Goal: Navigation & Orientation: Find specific page/section

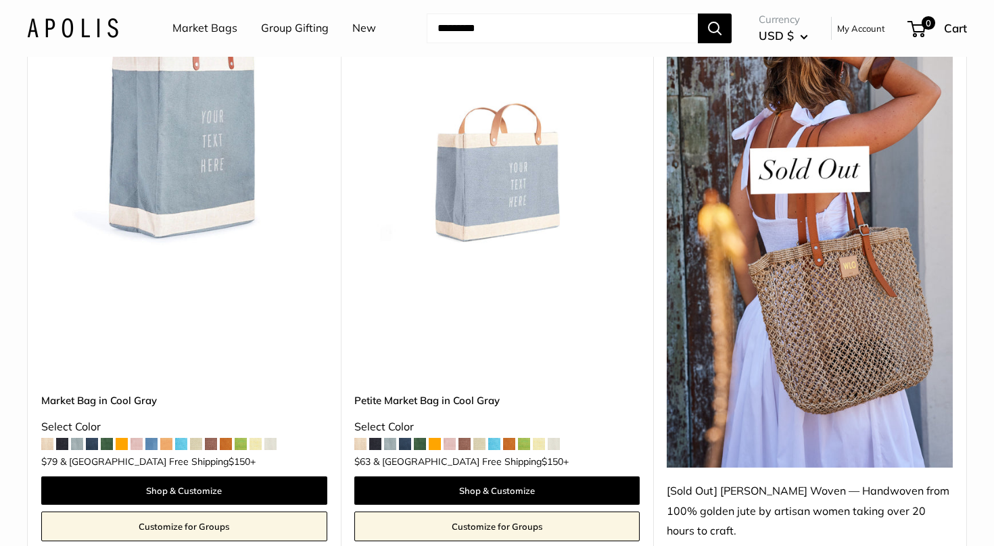
scroll to position [5233, 0]
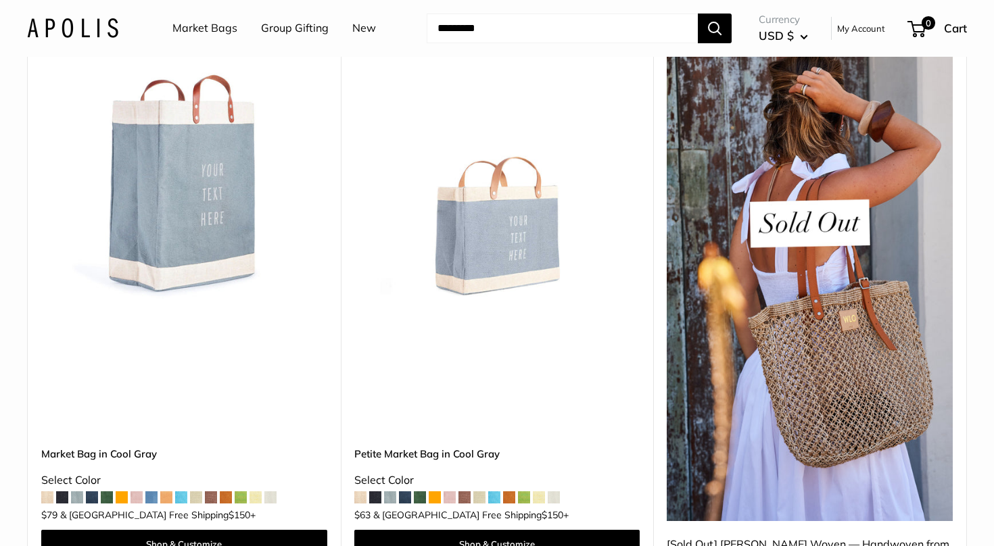
click at [0, 0] on img at bounding box center [0, 0] width 0 height 0
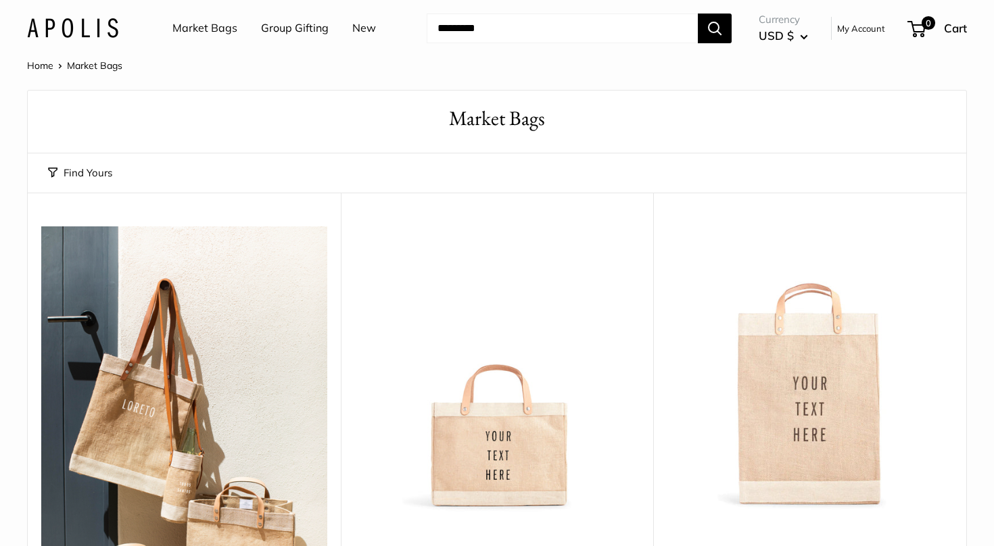
click at [860, 30] on link "My Account" at bounding box center [861, 28] width 48 height 16
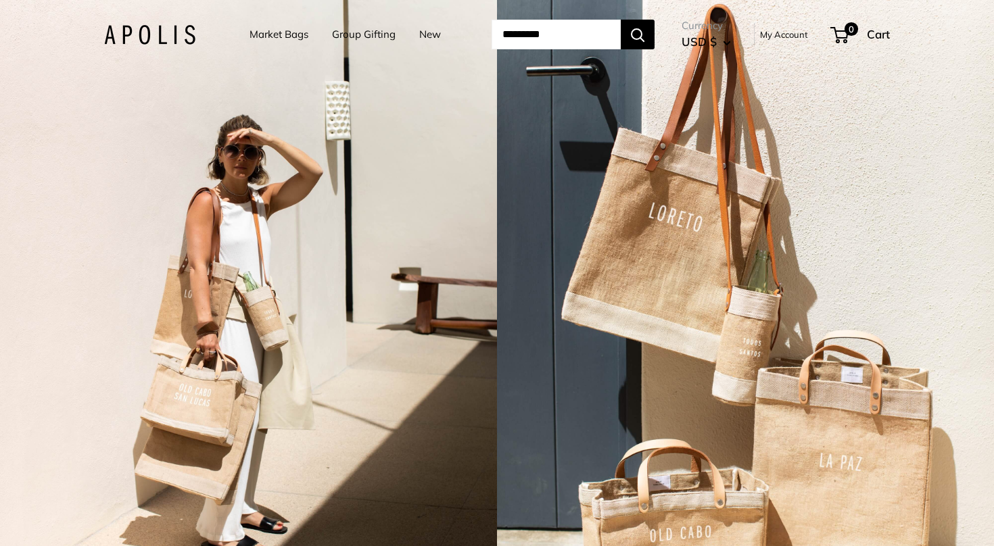
click at [731, 44] on button "USD $" at bounding box center [706, 42] width 49 height 22
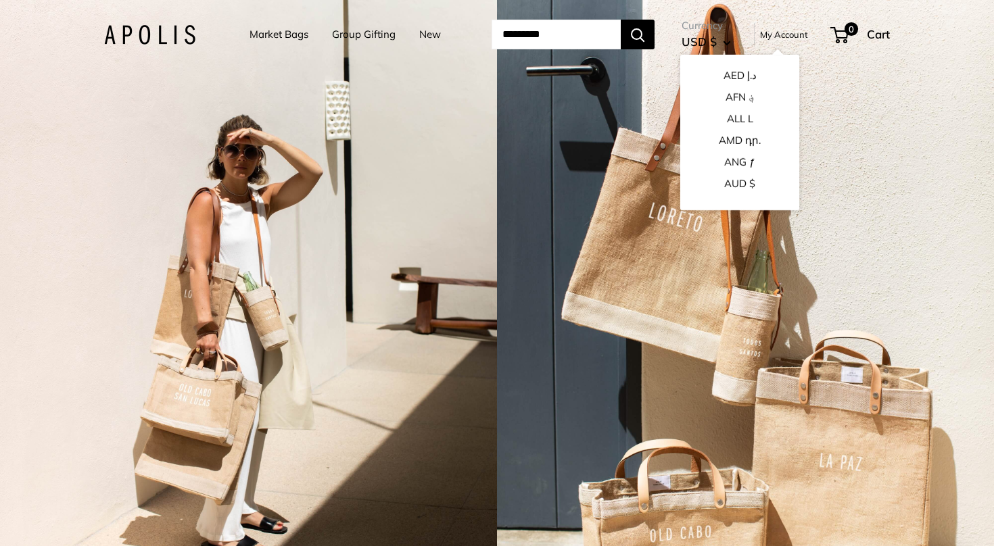
click at [731, 44] on button "USD $" at bounding box center [706, 42] width 49 height 22
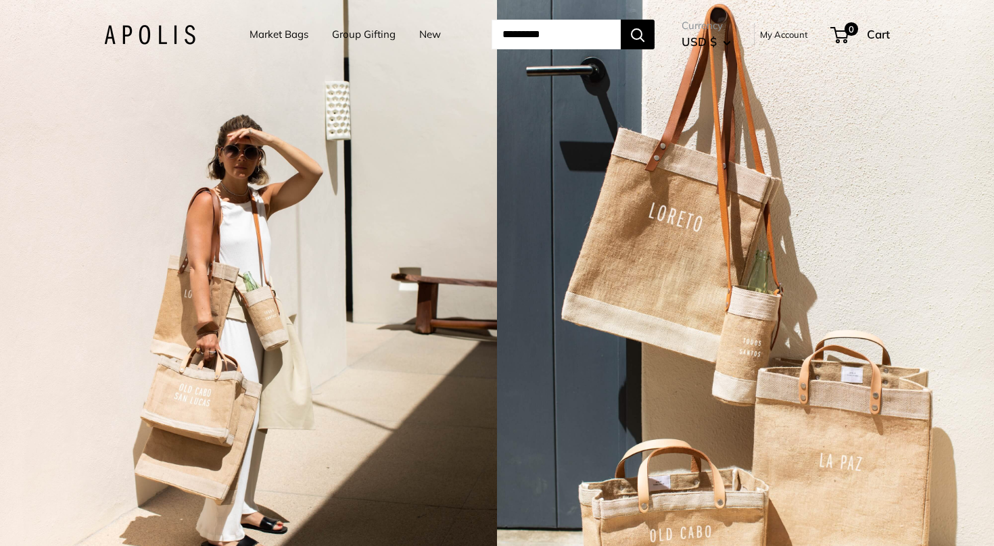
click at [808, 37] on link "My Account" at bounding box center [784, 34] width 48 height 16
click at [124, 38] on img at bounding box center [149, 35] width 91 height 20
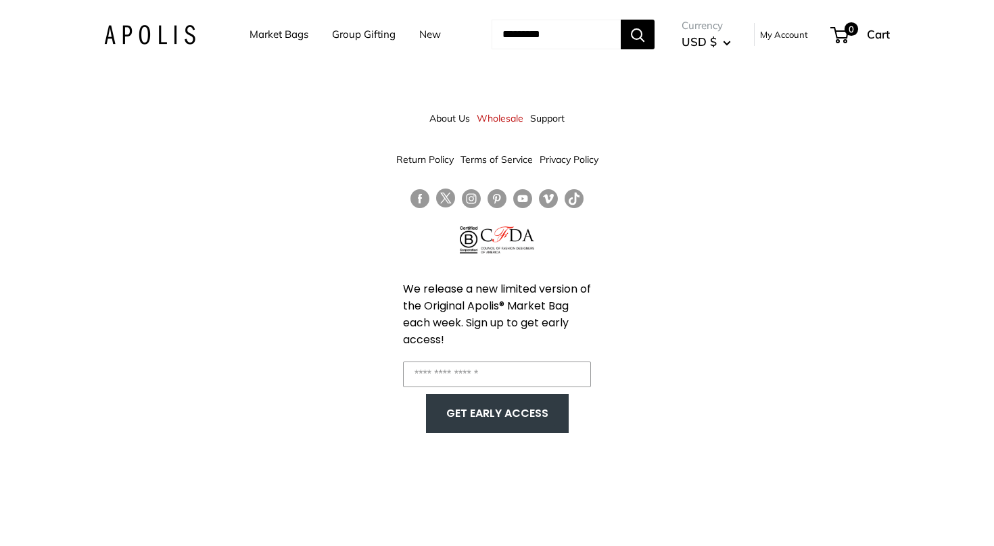
click at [497, 120] on link "Wholesale" at bounding box center [500, 118] width 47 height 24
